Goal: Transaction & Acquisition: Purchase product/service

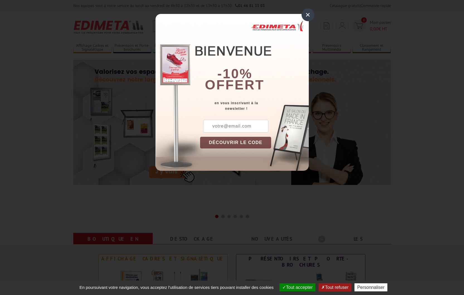
click at [305, 15] on div "×" at bounding box center [307, 14] width 13 height 13
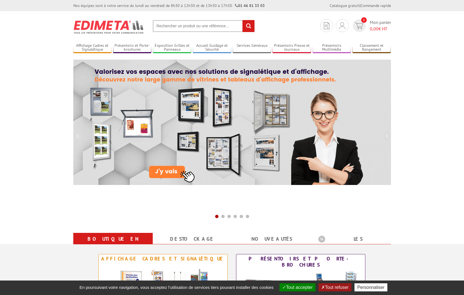
click at [189, 26] on input "text" at bounding box center [204, 26] width 102 height 12
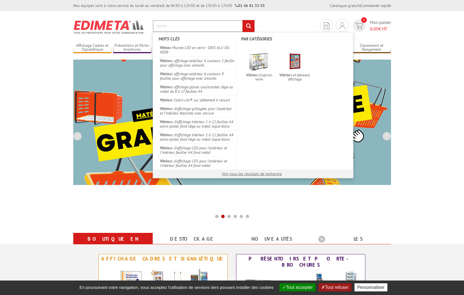
type input "vitrine"
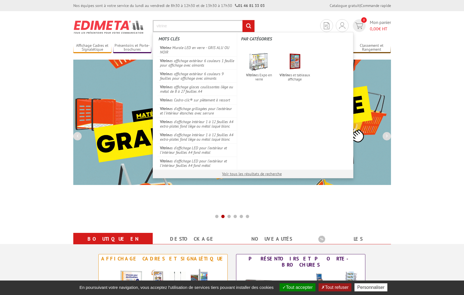
click at [242, 20] on input "rechercher" at bounding box center [248, 26] width 12 height 12
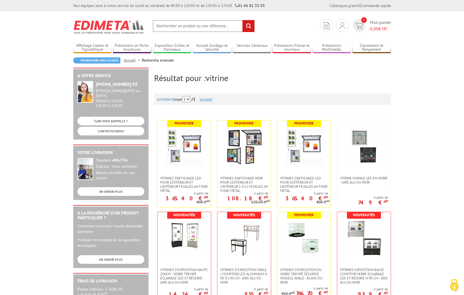
click at [208, 99] on link "suivant" at bounding box center [206, 99] width 13 height 5
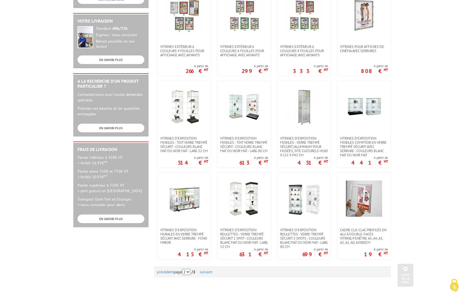
scroll to position [139, 0]
click at [299, 232] on span "Vitrines d'exposition roulettes - verre trempé sécurit 2 spots - couleurs blanc…" at bounding box center [304, 238] width 48 height 21
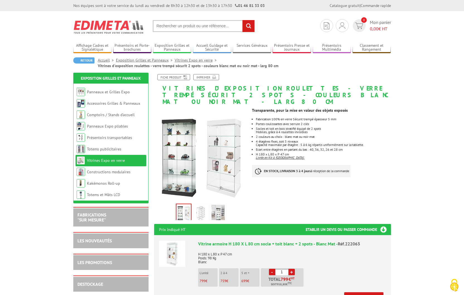
click at [203, 207] on img at bounding box center [200, 213] width 13 height 17
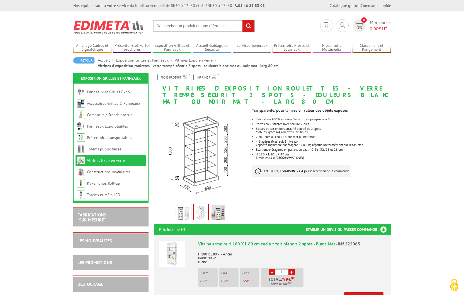
click at [219, 207] on img at bounding box center [217, 213] width 13 height 17
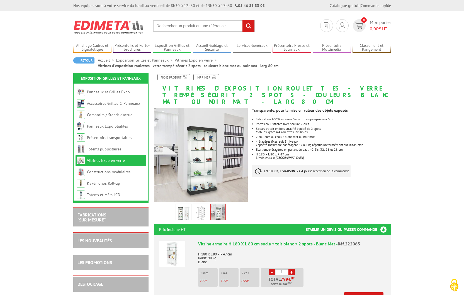
click at [184, 206] on img at bounding box center [183, 213] width 13 height 17
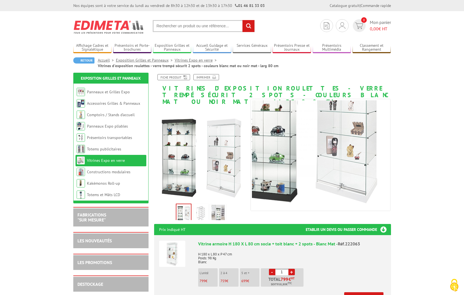
click at [205, 205] on img at bounding box center [200, 213] width 13 height 17
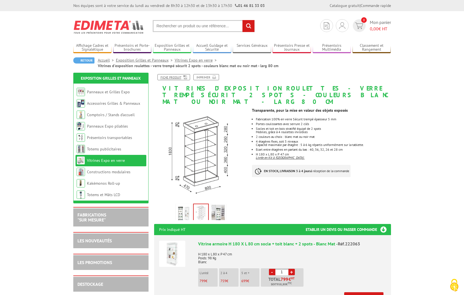
click at [179, 77] on link "Fiche produit" at bounding box center [173, 77] width 33 height 6
click at [207, 76] on link "Imprimer" at bounding box center [206, 77] width 26 height 6
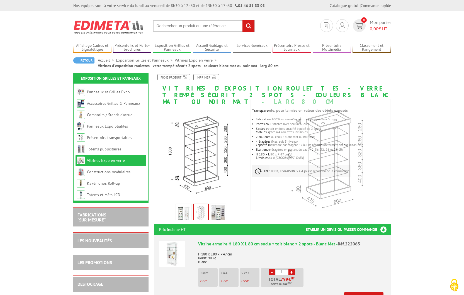
click at [180, 76] on link "Fiche produit" at bounding box center [173, 77] width 33 height 6
